Goal: Task Accomplishment & Management: Use online tool/utility

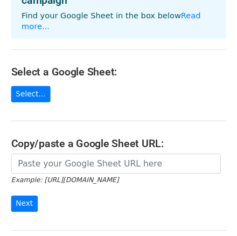
scroll to position [86, 0]
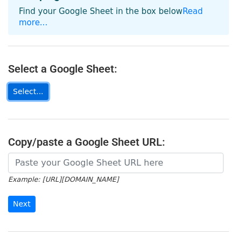
click at [23, 83] on link "Select..." at bounding box center [28, 91] width 40 height 17
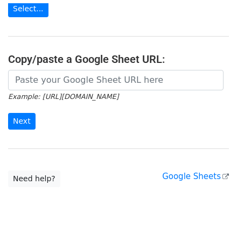
scroll to position [158, 0]
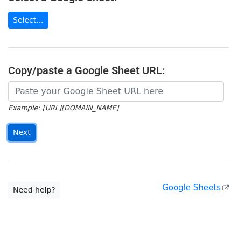
click at [22, 124] on input "Next" at bounding box center [21, 132] width 27 height 17
